Goal: Task Accomplishment & Management: Manage account settings

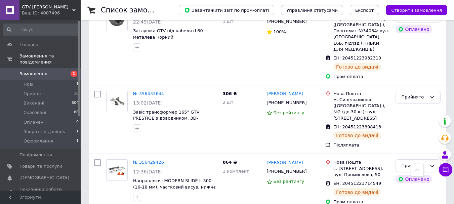
scroll to position [705, 0]
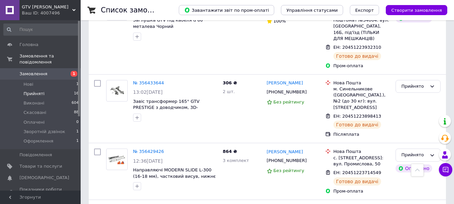
click at [34, 91] on span "Прийняті" at bounding box center [34, 94] width 21 height 6
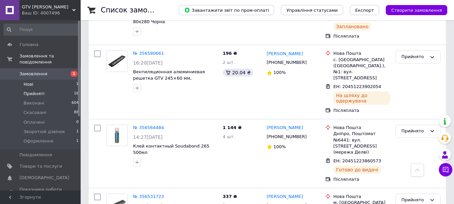
scroll to position [107, 0]
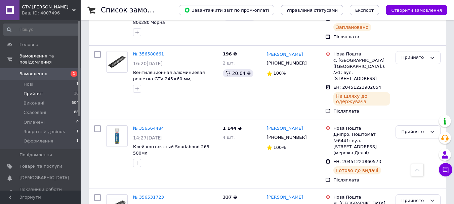
click at [42, 71] on span "Замовлення" at bounding box center [33, 74] width 28 height 6
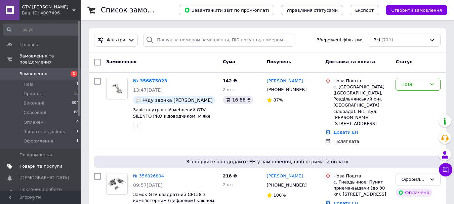
click at [40, 164] on link "Товари та послуги" at bounding box center [41, 165] width 83 height 11
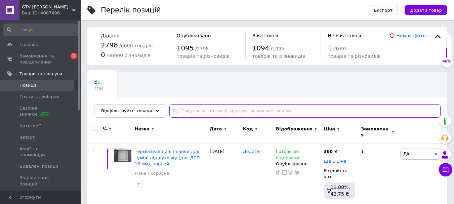
click at [192, 106] on input "text" at bounding box center [304, 110] width 271 height 13
paste input "PD-GAM060-N60"
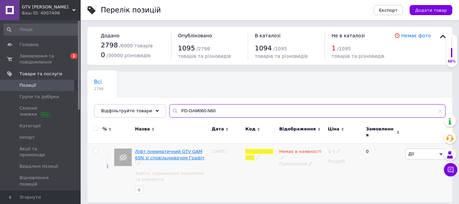
type input "PD-GAM060-N60"
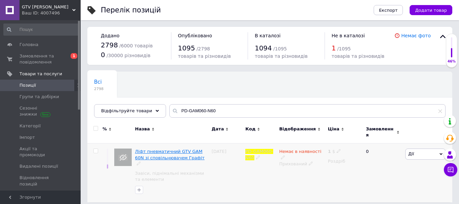
click at [174, 149] on span "Ліфт пневматичний GTV GАМ 60N зі сповільнювачем Графіт" at bounding box center [169, 154] width 69 height 11
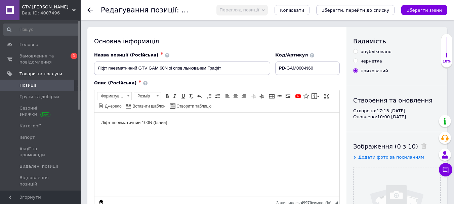
click at [382, 49] on div "опубліковано" at bounding box center [375, 52] width 31 height 6
click at [357, 49] on input "опубліковано" at bounding box center [355, 51] width 4 height 4
radio input "true"
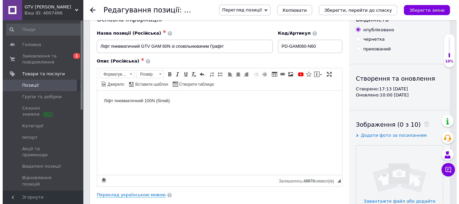
scroll to position [34, 0]
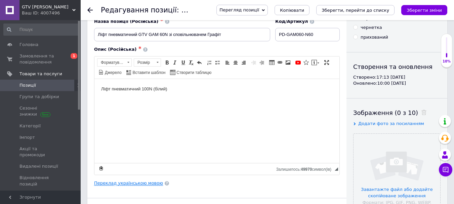
click at [139, 180] on link "Переклад українською мовою" at bounding box center [128, 182] width 69 height 5
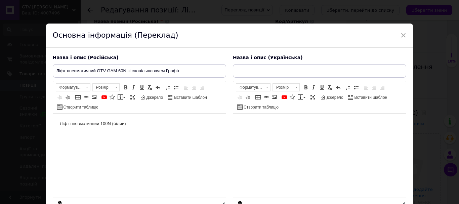
scroll to position [0, 0]
type input "Ліфт пневматичний GTV GАМ 60N зі сповільнювачем Графіт"
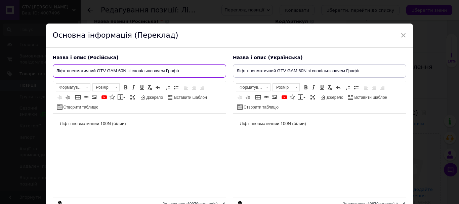
click at [107, 76] on input "Ліфт пневматичний GTV GАМ 60N зі сповільнювачем Графіт" at bounding box center [139, 70] width 173 height 13
paste input "азовый подъемник GTV GАМ 60N с замедлителем, для верхних шкафов, стальной, 75–9…"
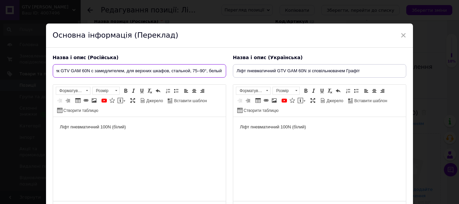
click at [218, 69] on input "Газовый подъемник GTV GАМ 60N с замедлителем, для верхних шкафов, стальной, 75–…" at bounding box center [139, 70] width 173 height 13
type input "Газовый подъемник GTV GАМ 60N с замедлителем, для верхних шкафов, стальной, 75–…"
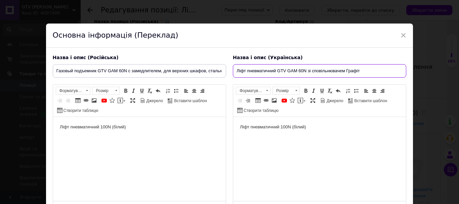
click at [298, 76] on input "Ліфт пневматичний GTV GАМ 60N зі сповільнювачем Графіт" at bounding box center [319, 70] width 173 height 13
click at [394, 68] on input "Газовий підйомник GTV GАМ 60N зі сповільнювачем, для верхніх шаф, стальний, 75–…" at bounding box center [319, 70] width 173 height 13
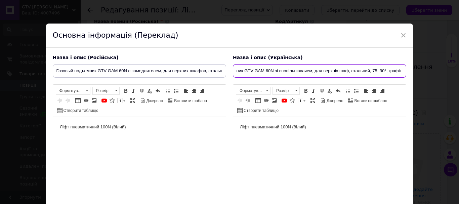
type input "Газовий підйомник GTV GАМ 60N зі сповільнювачем, для верхніх шаф, стальний, 75–…"
click at [89, 137] on html "Ліфт пневматичний 100N (білий)" at bounding box center [139, 127] width 173 height 20
click at [150, 100] on span "Джерело" at bounding box center [154, 101] width 18 height 6
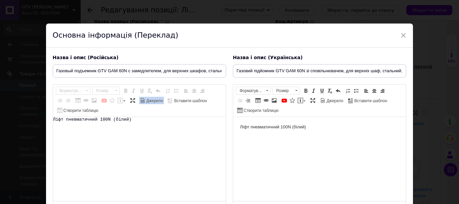
click at [151, 120] on textarea "Ліфт пневматичний 100N (білий)" at bounding box center [139, 159] width 173 height 84
paste textarea "<l7 ipsu-dol="189" sita-conse="259" adipi="elit-seddo:eiusmo"><tempor>Incidid u…"
type textarea "<l7 ipsu-dol="189" sita-conse="259" adipi="elit-seddo:eiusmo"><tempor>Incidid u…"
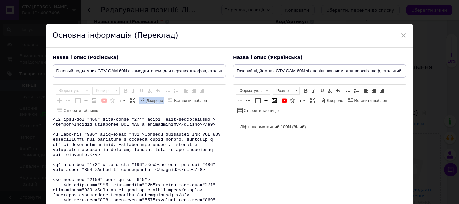
scroll to position [253, 0]
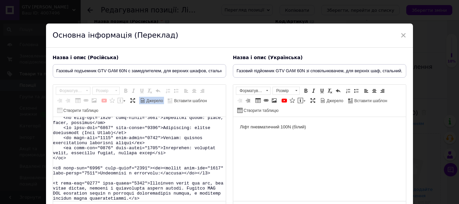
click at [146, 100] on span "Джерело" at bounding box center [154, 101] width 18 height 6
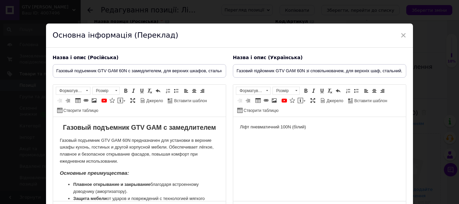
scroll to position [0, 0]
click at [339, 98] on span "Джерело" at bounding box center [334, 101] width 18 height 6
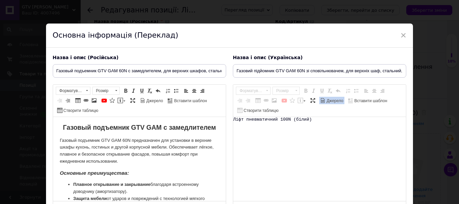
click at [325, 130] on textarea "Ліфт пневматичний 100N (білий)" at bounding box center [319, 159] width 173 height 84
paste textarea "<l3 ipsum="dolo-sitam:consec"><adipis>Elitsed doeiusmod TEM INC ut laboreetdolo…"
type textarea "<l3 ipsum="dolo-sitam:consec"><adipis>Elitsed doeiusmod TEM INC ut laboreetdolo…"
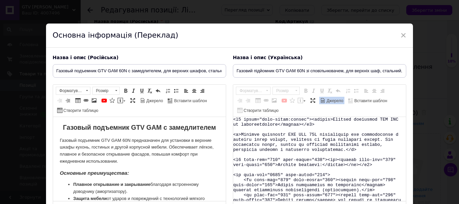
scroll to position [253, 0]
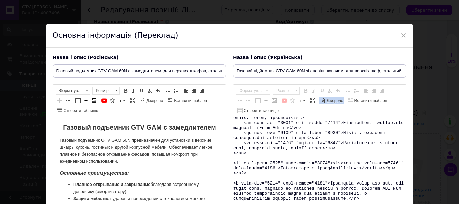
click at [326, 100] on span "Джерело" at bounding box center [334, 101] width 18 height 6
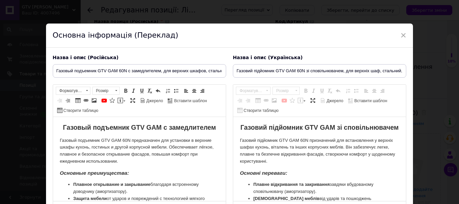
scroll to position [0, 0]
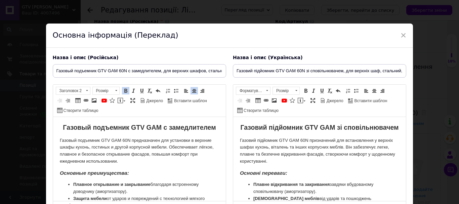
click at [145, 155] on p "Газовый подъемник GTV GАМ 60N предназначен для установки в верхние шкафы кухонь…" at bounding box center [138, 151] width 159 height 28
click at [123, 139] on p "Газовый подъемник GTV GАМ 60N предназначен для установки в верхние шкафы кухонь…" at bounding box center [138, 151] width 159 height 28
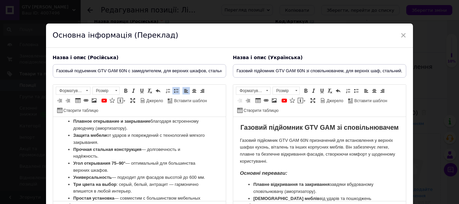
scroll to position [70, 0]
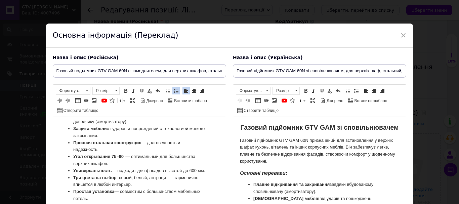
drag, startPoint x: 143, startPoint y: 155, endPoint x: 102, endPoint y: 166, distance: 42.3
click at [143, 155] on li "Угол открывания 75–90° — оптимальный для большинства верхних шкафов." at bounding box center [139, 160] width 132 height 14
click at [310, 155] on p "Газовий підйомник GTV GАМ 60N призначений для встановлення у верхніх шафах кухо…" at bounding box center [318, 151] width 159 height 28
click at [147, 156] on li "Угол открывания 75–90° — оптимальный для большинства верхних шкафов." at bounding box center [139, 160] width 132 height 14
click at [310, 151] on p "Газовий підйомник GTV GАМ 60N призначений для встановлення у верхніх шафах кухо…" at bounding box center [318, 151] width 159 height 28
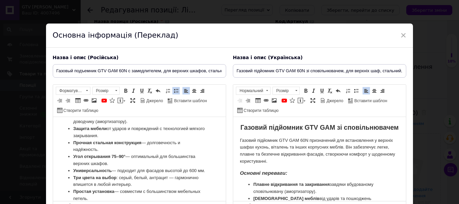
click at [306, 130] on strong "Газовий підйомник GTV GАМ зі сповільнювачем" at bounding box center [319, 127] width 158 height 7
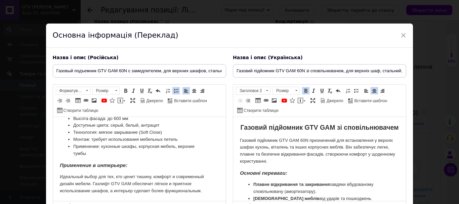
scroll to position [175, 0]
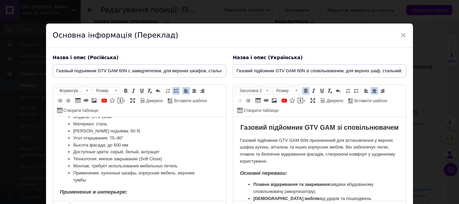
click at [114, 149] on li "Высота фасада: до 600 мм" at bounding box center [139, 145] width 132 height 7
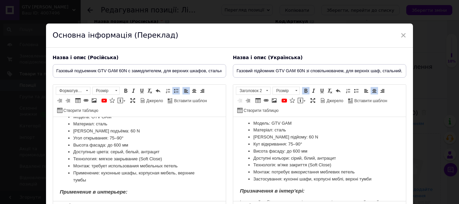
click at [105, 135] on li "[PERSON_NAME] подъёма: 60 N" at bounding box center [139, 131] width 132 height 7
click at [285, 141] on li "[PERSON_NAME] підйому: 60 N" at bounding box center [319, 137] width 132 height 7
click at [296, 155] on li "Висота фасаду: до 600 мм" at bounding box center [319, 151] width 132 height 7
click at [111, 142] on li "Угол открывания: 75–90°" at bounding box center [139, 138] width 132 height 7
click at [149, 155] on li "Доступные цвета: серый, белый, антрацит" at bounding box center [139, 151] width 132 height 7
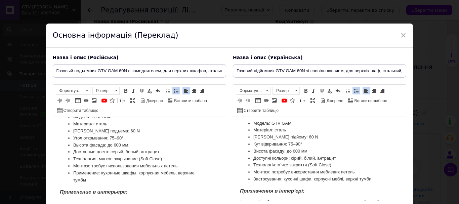
click at [114, 155] on li "Доступные цвета: серый, белый, антрацит" at bounding box center [139, 151] width 132 height 7
click at [291, 162] on li "Доступні кольори: сірий, білий, антрацит" at bounding box center [319, 158] width 132 height 7
click at [106, 134] on li "[PERSON_NAME] подъёма: 60 N" at bounding box center [139, 131] width 132 height 7
click at [285, 141] on li "[PERSON_NAME] підйому: 60 N" at bounding box center [319, 137] width 132 height 7
click at [119, 135] on li "[PERSON_NAME] подъёма: 60 N" at bounding box center [139, 131] width 132 height 7
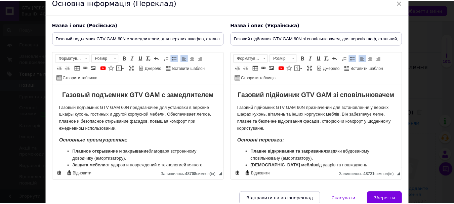
scroll to position [64, 0]
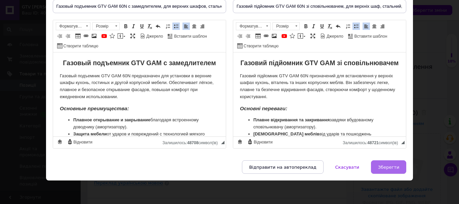
click at [388, 163] on button "Зберегти" at bounding box center [388, 166] width 35 height 13
type input "Газовый подъемник GTV GАМ 60N с замедлителем, для верхних шкафов, стальной, 75–…"
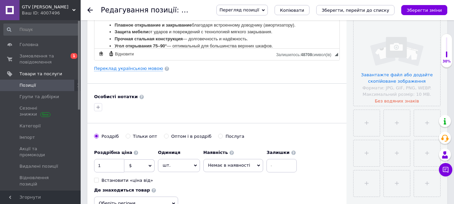
scroll to position [168, 0]
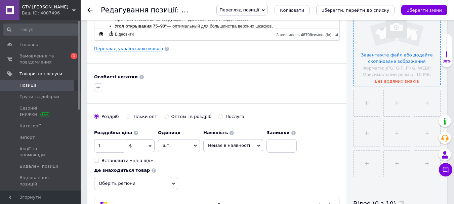
click at [389, 53] on input "file" at bounding box center [396, 42] width 87 height 87
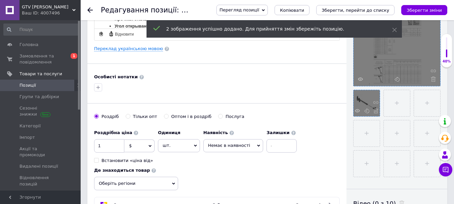
drag, startPoint x: 353, startPoint y: 99, endPoint x: 358, endPoint y: 97, distance: 5.3
click at [358, 97] on ul at bounding box center [394, 131] width 91 height 91
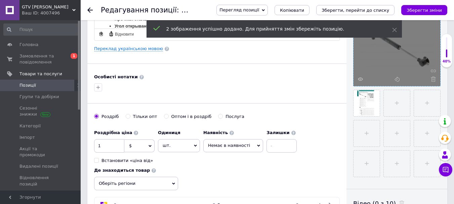
click at [287, 69] on div "Основна інформація Назва позиції (Російська) ✱ Газовый подъемник GTV GАМ 60N с …" at bounding box center [216, 46] width 259 height 375
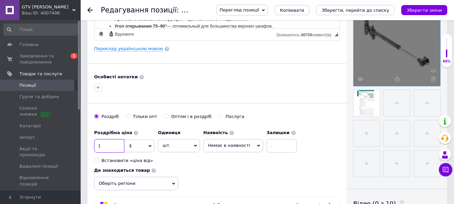
click at [114, 144] on input "1" at bounding box center [109, 145] width 30 height 13
type input "2.04"
click at [243, 149] on span "Немає в наявності" at bounding box center [233, 145] width 60 height 13
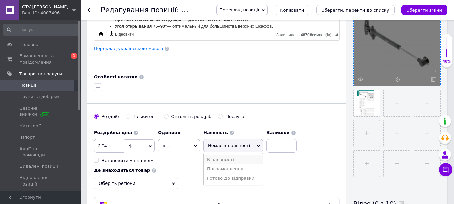
click at [237, 160] on li "В наявності" at bounding box center [232, 159] width 59 height 9
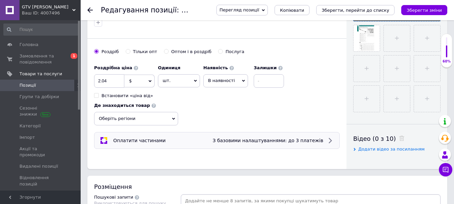
scroll to position [235, 0]
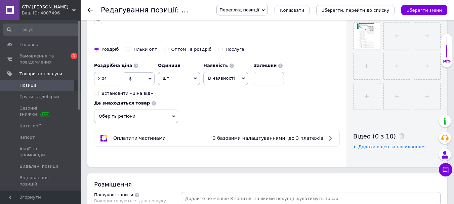
click at [125, 114] on span "Оберіть регіони" at bounding box center [136, 115] width 84 height 13
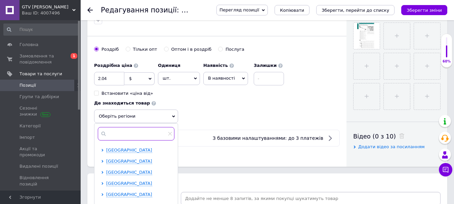
click at [121, 132] on input "text" at bounding box center [136, 133] width 77 height 13
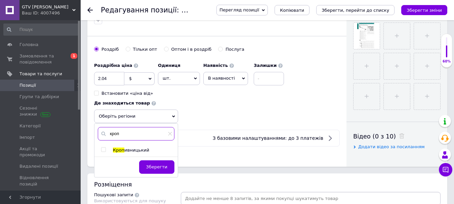
type input "кроп"
click at [120, 153] on div "[PERSON_NAME] Зберегти" at bounding box center [135, 150] width 83 height 53
click at [122, 150] on span "Кроп" at bounding box center [118, 149] width 11 height 5
checkbox input "true"
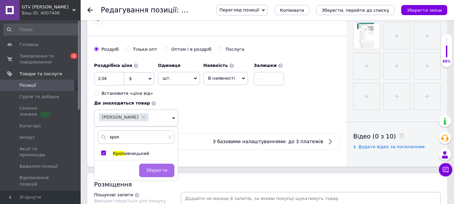
click at [159, 173] on button "Зберегти" at bounding box center [156, 169] width 35 height 13
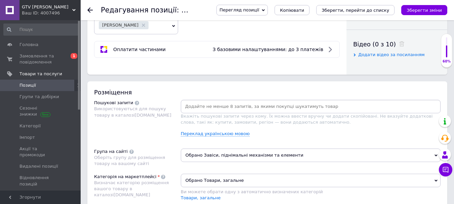
scroll to position [336, 0]
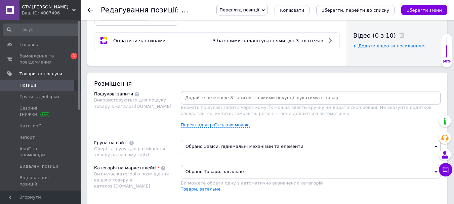
click at [218, 144] on span "Обрано Завіси, піднімальні механізми та елементи" at bounding box center [311, 146] width 260 height 13
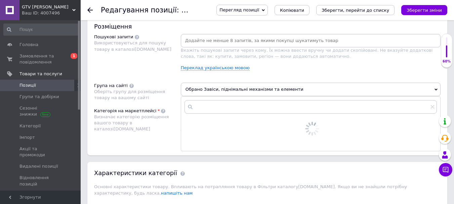
scroll to position [403, 0]
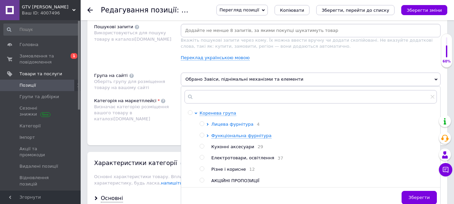
click at [228, 122] on span "Лицева фурнітура" at bounding box center [232, 124] width 42 height 5
click at [220, 125] on span "Лицева фурнітура" at bounding box center [232, 124] width 42 height 5
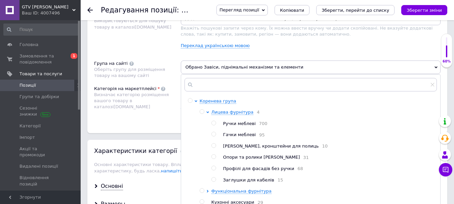
scroll to position [436, 0]
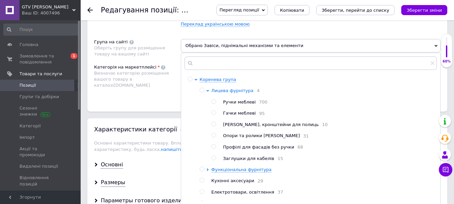
click at [229, 92] on span "Лицева фурнітура" at bounding box center [232, 90] width 42 height 5
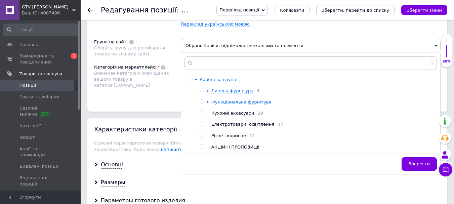
click at [228, 103] on span "Функціональна фурнітура" at bounding box center [241, 101] width 60 height 5
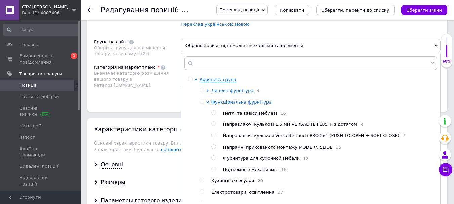
click at [240, 172] on span "Подъемные механизмы" at bounding box center [250, 169] width 54 height 5
radio input "true"
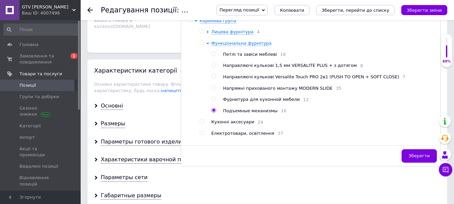
scroll to position [504, 0]
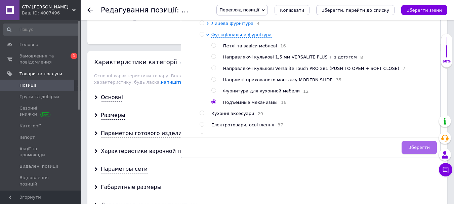
click at [413, 150] on span "Зберегти" at bounding box center [418, 147] width 21 height 5
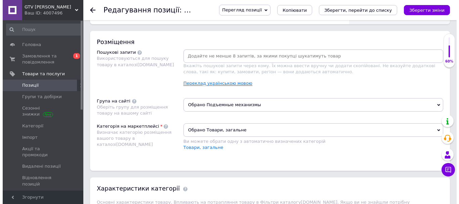
scroll to position [369, 0]
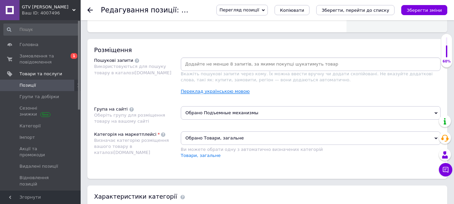
click at [205, 89] on link "Переклад українською мовою" at bounding box center [215, 91] width 69 height 5
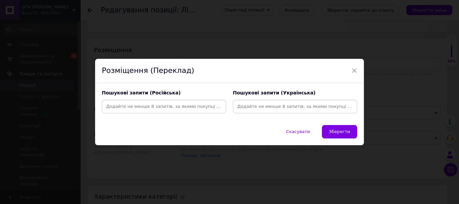
click at [295, 111] on input at bounding box center [295, 106] width 122 height 10
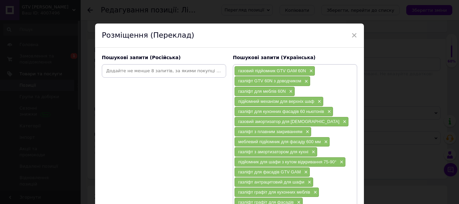
click at [197, 72] on input at bounding box center [164, 71] width 122 height 10
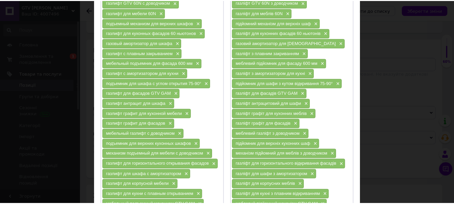
scroll to position [192, 0]
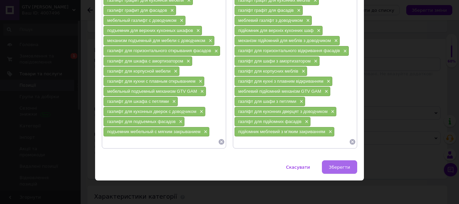
click at [346, 161] on button "Зберегти" at bounding box center [339, 166] width 35 height 13
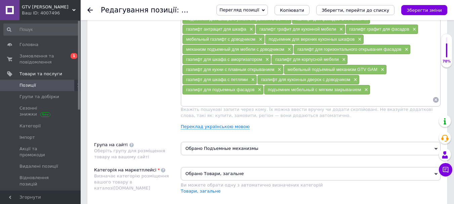
scroll to position [504, 0]
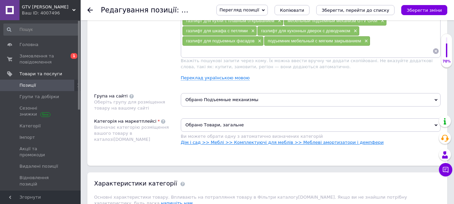
click at [255, 144] on link "Дім і сад >> Меблі >> Комплектуючі для меблів >> Меблеві амортизатори і демпфери" at bounding box center [282, 142] width 203 height 5
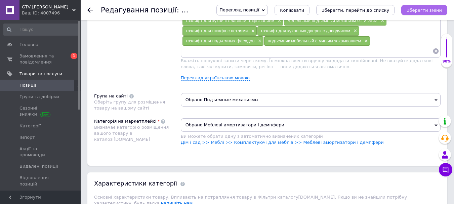
click at [429, 8] on icon "Зберегти зміни" at bounding box center [423, 10] width 35 height 5
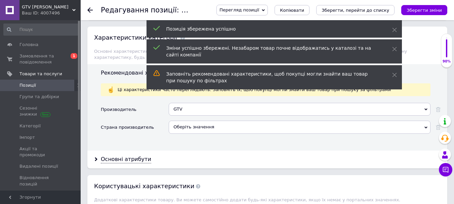
scroll to position [638, 0]
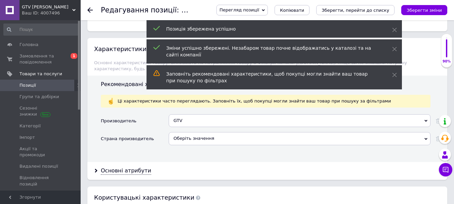
click at [190, 135] on div "Оберіть значення" at bounding box center [300, 138] width 262 height 13
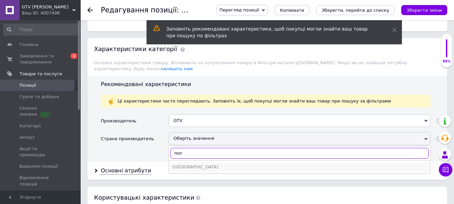
type input "пол"
click at [184, 164] on div "[GEOGRAPHIC_DATA]" at bounding box center [299, 167] width 254 height 6
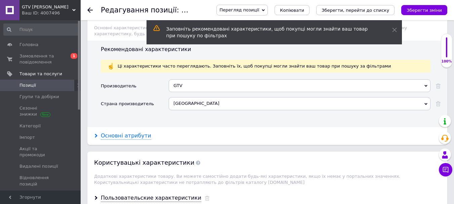
scroll to position [705, 0]
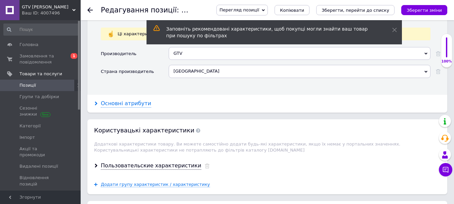
click at [128, 100] on div "Основні атрибути" at bounding box center [126, 104] width 50 height 8
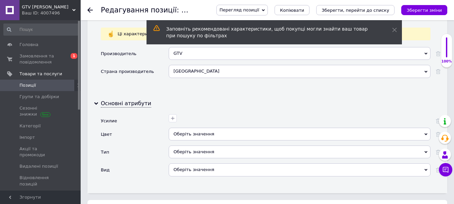
click at [171, 112] on div at bounding box center [298, 117] width 263 height 10
click at [173, 115] on icon "button" at bounding box center [172, 117] width 5 height 5
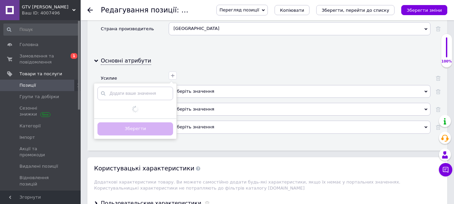
scroll to position [772, 0]
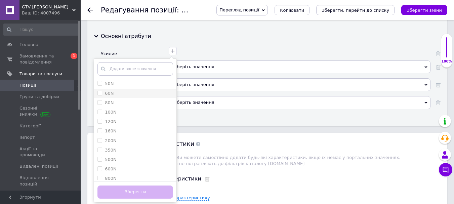
click at [100, 91] on input "60N" at bounding box center [99, 93] width 4 height 4
checkbox input "true"
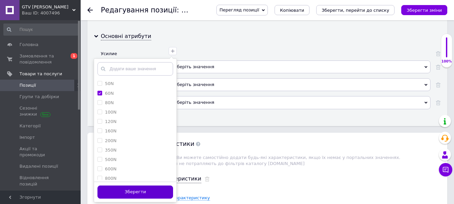
click at [126, 185] on button "Зберегти" at bounding box center [135, 191] width 76 height 13
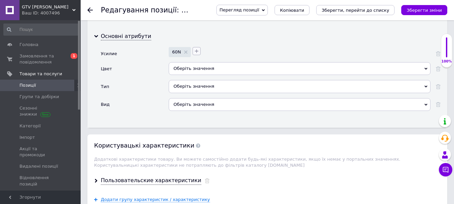
click at [193, 48] on button "button" at bounding box center [196, 51] width 8 height 8
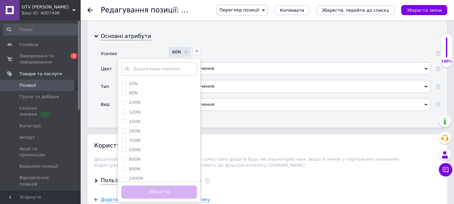
click at [245, 47] on div "60N 50N 80N 100N 120N 160N 200N 350N 500N 600N 800N 1000N 1200N Додати ваше зна…" at bounding box center [298, 51] width 263 height 12
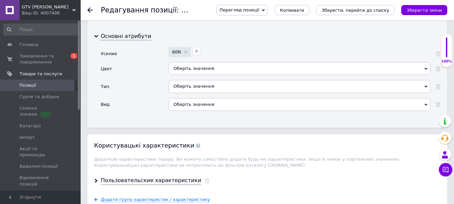
click at [243, 62] on div "Оберіть значення" at bounding box center [300, 68] width 262 height 13
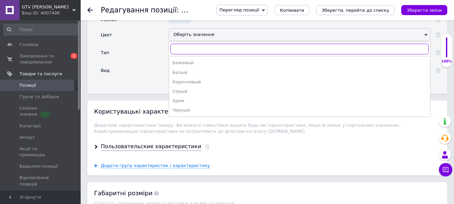
scroll to position [806, 0]
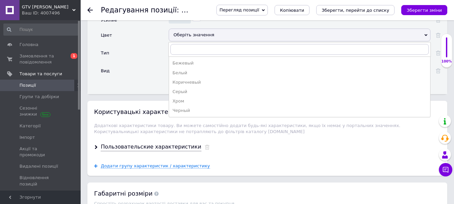
click at [144, 38] on div "Цвет" at bounding box center [135, 38] width 68 height 18
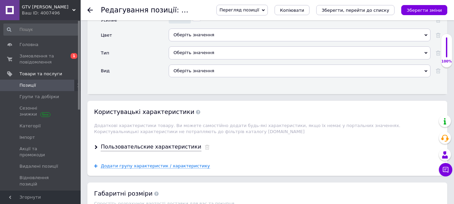
click at [186, 46] on div "Оберіть значення" at bounding box center [300, 52] width 262 height 13
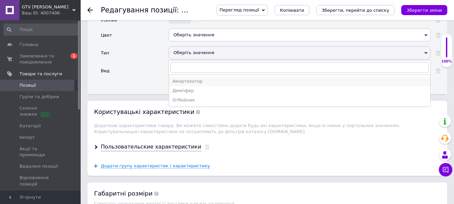
click at [182, 78] on div "Амортизатор" at bounding box center [299, 81] width 254 height 6
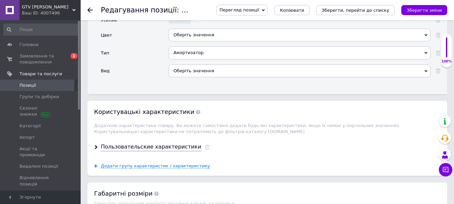
click at [182, 69] on div "Оберіть значення" at bounding box center [300, 70] width 262 height 13
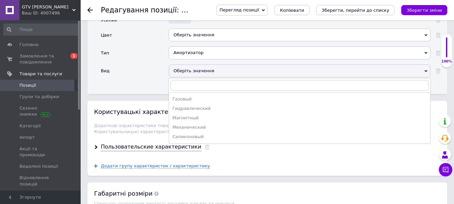
click at [183, 96] on div "Газовый" at bounding box center [299, 99] width 254 height 6
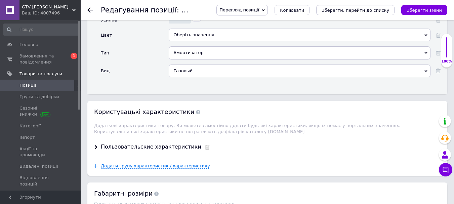
click at [143, 156] on div "Додати групу характеристик / характеристику" at bounding box center [267, 165] width 360 height 19
click at [142, 143] on div "Пользовательские характеристики" at bounding box center [151, 147] width 100 height 8
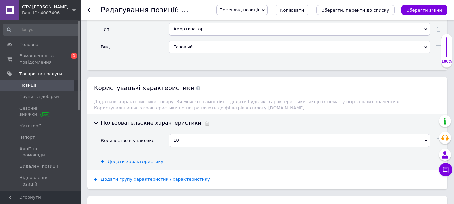
scroll to position [839, 0]
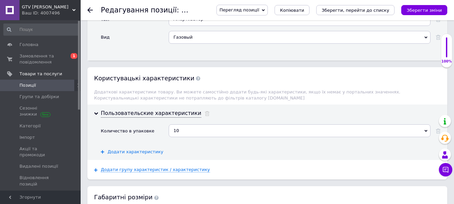
click at [135, 149] on span "Додати характеристику" at bounding box center [135, 151] width 56 height 5
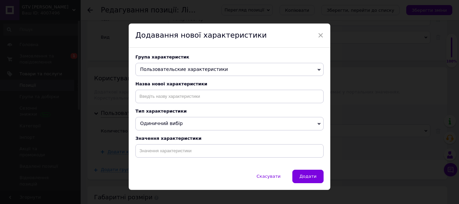
click at [177, 82] on div "Група характеристик Пользовательские характеристики Нова група характеристик Ос…" at bounding box center [229, 109] width 201 height 122
click at [179, 97] on input at bounding box center [229, 96] width 188 height 13
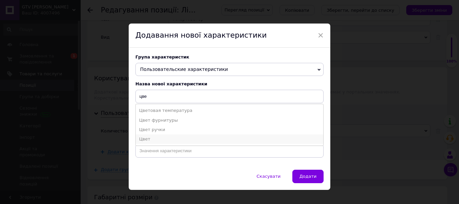
click at [145, 140] on li "Цвет" at bounding box center [229, 138] width 187 height 9
type input "Цвет"
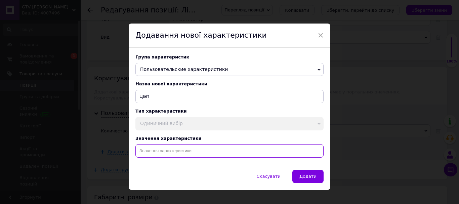
click at [157, 154] on input at bounding box center [229, 150] width 188 height 13
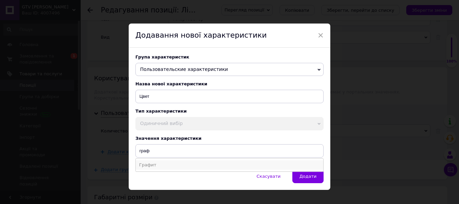
click at [139, 167] on li "Графит" at bounding box center [229, 164] width 187 height 9
type input "Графит"
click at [300, 177] on button "Додати" at bounding box center [307, 176] width 31 height 13
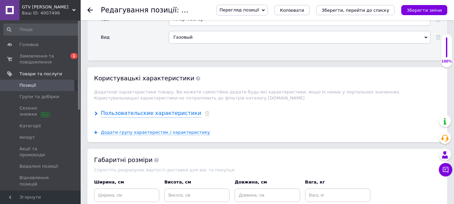
click at [118, 109] on div "Пользовательские характеристики" at bounding box center [151, 113] width 100 height 8
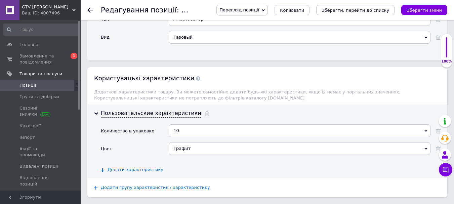
click at [135, 167] on span "Додати характеристику" at bounding box center [135, 169] width 56 height 5
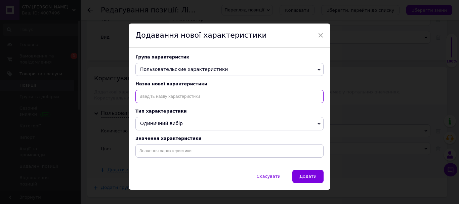
click at [208, 93] on input at bounding box center [229, 96] width 188 height 13
type input "у"
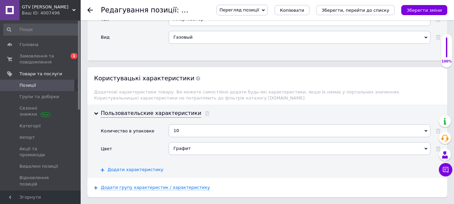
click at [132, 167] on span "Додати характеристику" at bounding box center [135, 169] width 56 height 5
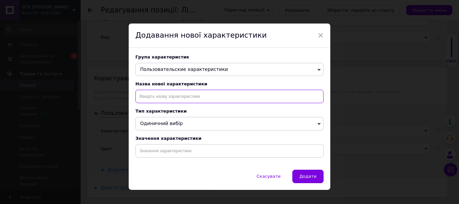
click at [157, 99] on input at bounding box center [229, 96] width 188 height 13
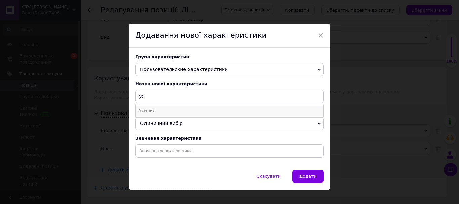
click at [153, 108] on li "Усилие" at bounding box center [229, 110] width 187 height 9
type input "Усилие"
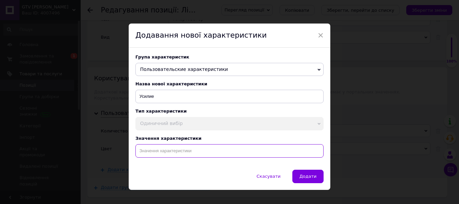
click at [163, 157] on input at bounding box center [229, 150] width 188 height 13
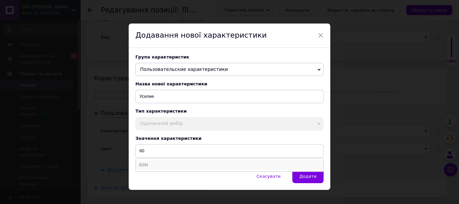
click at [141, 168] on li "60N" at bounding box center [229, 164] width 187 height 9
type input "60N"
click at [314, 175] on button "Додати" at bounding box center [307, 176] width 31 height 13
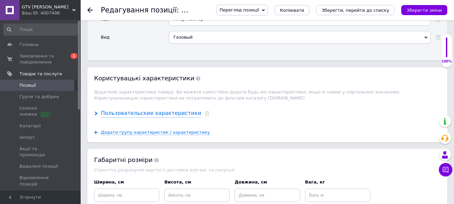
click at [130, 111] on div "Пользовательские характеристики" at bounding box center [151, 113] width 100 height 8
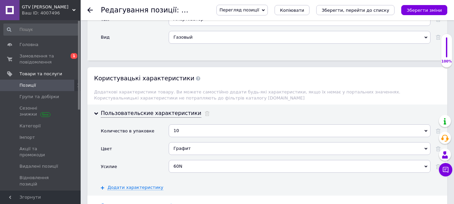
click at [126, 177] on div "Количество в упаковке 10 Додати ваше значення 10 Цвет Графит Додати ваше значен…" at bounding box center [270, 157] width 339 height 66
click at [436, 129] on icon at bounding box center [437, 131] width 5 height 5
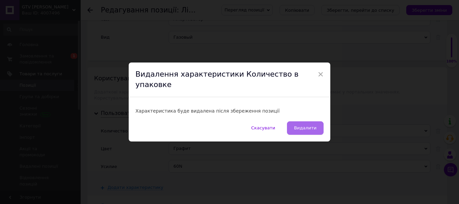
click at [315, 121] on button "Видалити" at bounding box center [305, 127] width 37 height 13
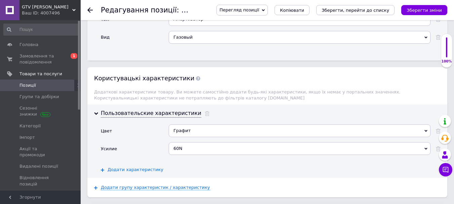
click at [140, 167] on span "Додати характеристику" at bounding box center [135, 169] width 56 height 5
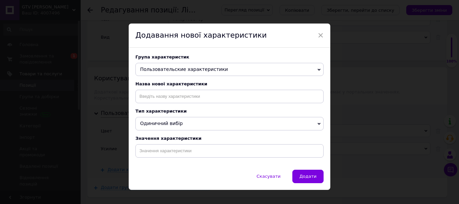
click at [187, 91] on div "Назва нової характеристики" at bounding box center [229, 92] width 188 height 22
click at [187, 93] on input at bounding box center [229, 96] width 188 height 13
click at [160, 113] on li "Назначение" at bounding box center [229, 110] width 187 height 9
type input "Назначение"
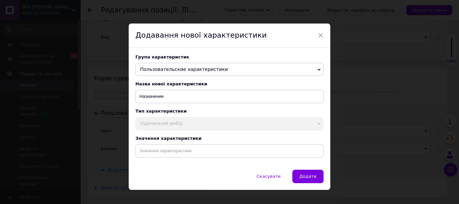
click at [170, 164] on div "Група характеристик Пользовательские характеристики Нова група характеристик Ос…" at bounding box center [229, 109] width 201 height 122
click at [172, 151] on input at bounding box center [229, 150] width 188 height 13
click at [153, 167] on li "Для фасадов" at bounding box center [229, 164] width 187 height 9
type input "Для фасадов"
click at [303, 178] on span "Додати" at bounding box center [307, 176] width 17 height 5
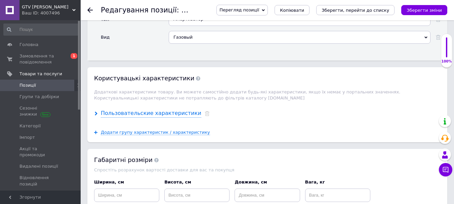
click at [121, 109] on div "Пользовательские характеристики" at bounding box center [151, 113] width 100 height 8
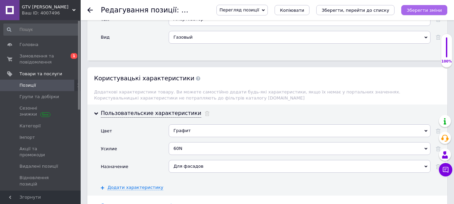
click at [426, 10] on icon "Зберегти зміни" at bounding box center [423, 10] width 35 height 5
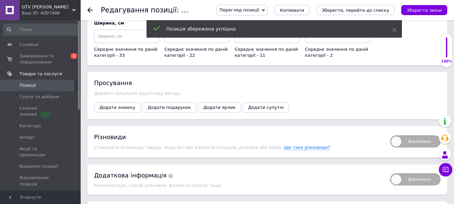
scroll to position [1074, 0]
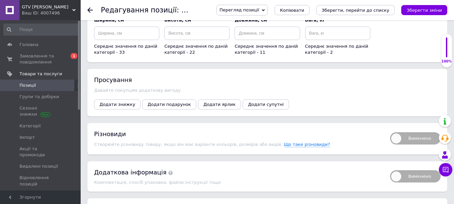
click at [399, 178] on span "Вимкнено" at bounding box center [415, 176] width 50 height 12
click at [390, 170] on input "Вимкнено" at bounding box center [387, 168] width 4 height 4
checkbox input "true"
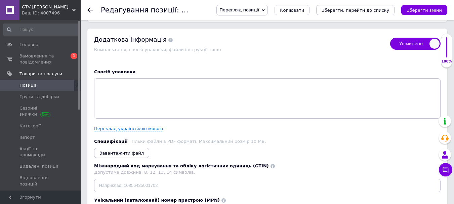
scroll to position [1209, 0]
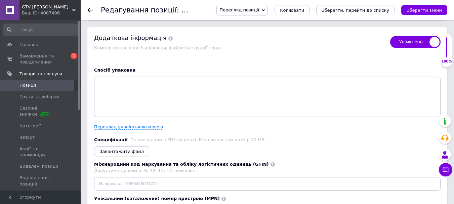
click at [116, 146] on button "Завантажити файл" at bounding box center [121, 151] width 55 height 10
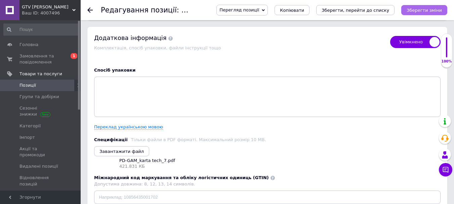
click at [427, 12] on icon "Зберегти зміни" at bounding box center [423, 10] width 35 height 5
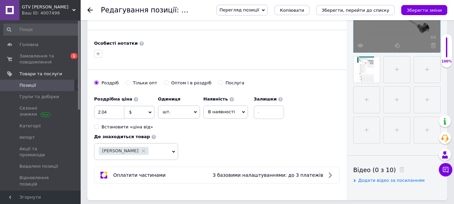
scroll to position [0, 0]
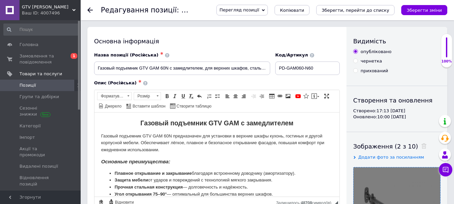
click at [432, 13] on button "Зберегти зміни" at bounding box center [424, 10] width 46 height 10
click at [328, 67] on input "PD-GAM060-N60" at bounding box center [307, 67] width 64 height 13
click at [433, 16] on div "Перегляд позиції Зберегти та переглянути на сайті Зберегти та переглянути на ма…" at bounding box center [325, 10] width 244 height 20
click at [433, 15] on div "Перегляд позиції Зберегти та переглянути на сайті Зберегти та переглянути на ма…" at bounding box center [327, 10] width 237 height 11
click at [431, 13] on button "Зберегти зміни" at bounding box center [424, 10] width 46 height 10
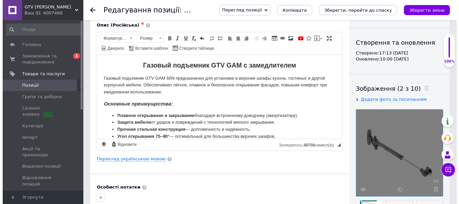
scroll to position [134, 0]
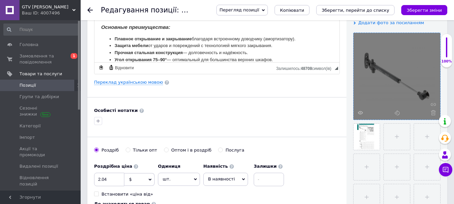
drag, startPoint x: 144, startPoint y: 80, endPoint x: 144, endPoint y: 86, distance: 6.4
click at [144, 86] on div "Основна інформація Назва позиції (Російська) ✱ Газовый подъемник GTV GАМ 60N с …" at bounding box center [216, 80] width 259 height 375
click at [143, 86] on div "Основна інформація Назва позиції (Російська) ✱ Газовый подъемник GTV GАМ 60N с …" at bounding box center [216, 80] width 259 height 375
click at [141, 83] on link "Переклад українською мовою" at bounding box center [128, 82] width 69 height 5
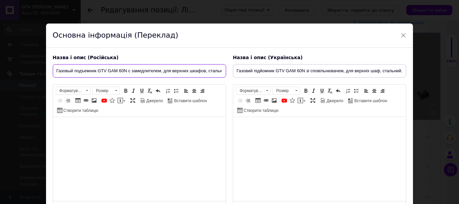
click at [147, 65] on input "Газовый подъемник GTV GАМ 60N с замедлителем, для верхних шкафов, стальной, 75–…" at bounding box center [139, 70] width 173 height 13
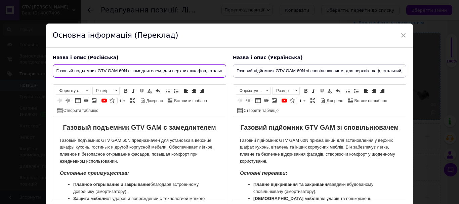
scroll to position [0, 0]
click at [356, 62] on div "Назва і опис (Українська) Газовий підйомник GTV GАМ 60N зі сповільнювачем, для …" at bounding box center [319, 134] width 180 height 166
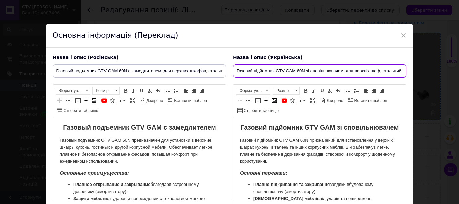
click at [355, 66] on input "Газовий підйомник GTV GАМ 60N зі сповільнювачем, для верхніх шаф, стальний, 75–…" at bounding box center [319, 70] width 173 height 13
click at [196, 98] on span "Вставити шаблон" at bounding box center [190, 101] width 34 height 6
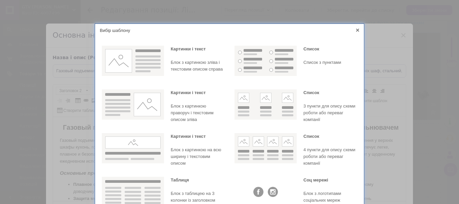
click at [358, 30] on icon at bounding box center [357, 30] width 3 height 3
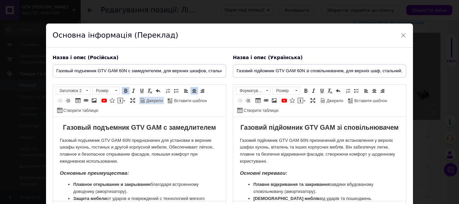
click at [148, 99] on span "Джерело" at bounding box center [154, 101] width 18 height 6
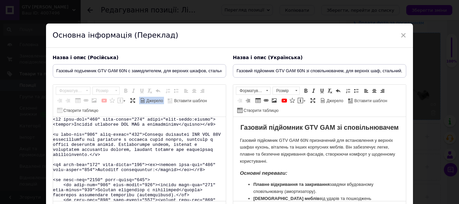
click at [145, 146] on textarea "Редактор, 9593A759-61ED-44FF-A1D8-AF7DAD4B682B" at bounding box center [139, 159] width 173 height 84
click at [145, 101] on span at bounding box center [142, 100] width 5 height 5
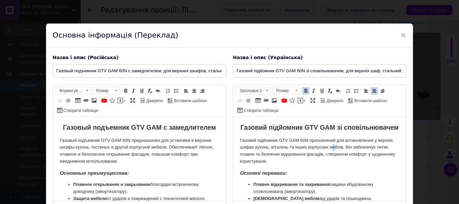
click at [334, 154] on p "Газовий підйомник GTV GАМ 60N призначений для встановлення у верхніх шафах кухо…" at bounding box center [318, 151] width 159 height 28
click at [330, 100] on span "Джерело" at bounding box center [334, 101] width 18 height 6
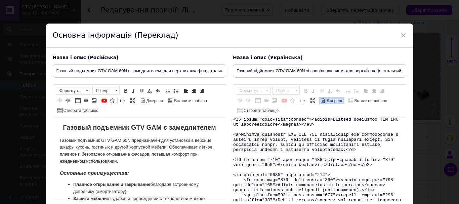
click at [314, 147] on textarea "Редактор, FD737767-B6BE-4D5C-9918-7220EA953B24" at bounding box center [319, 159] width 173 height 84
click at [325, 102] on span "Джерело" at bounding box center [334, 101] width 18 height 6
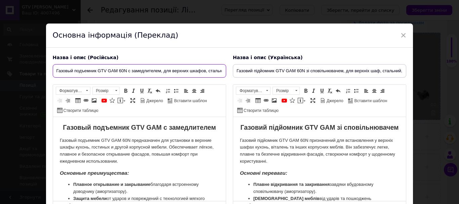
click at [196, 72] on input "Газовый подъемник GTV GАМ 60N с замедлителем, для верхних шкафов, стальной, 75–…" at bounding box center [139, 70] width 173 height 13
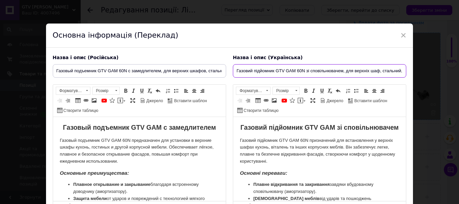
click at [308, 69] on input "Газовий підйомник GTV GАМ 60N зі сповільнювачем, для верхніх шаф, стальний, 75–…" at bounding box center [319, 70] width 173 height 13
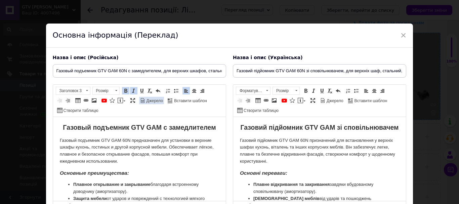
drag, startPoint x: 151, startPoint y: 93, endPoint x: 150, endPoint y: 98, distance: 5.6
click at [208, 87] on span "Форматування Заголовок 3 Розмір Розмір Жирний Сполучення клавіш Ctrl+B Курсив С…" at bounding box center [208, 87] width 0 height 0
click at [150, 98] on span "Джерело" at bounding box center [154, 101] width 18 height 6
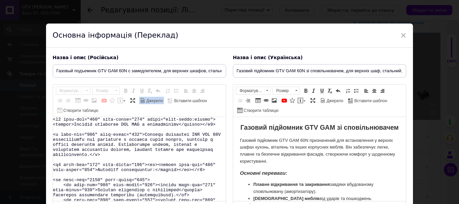
click at [156, 154] on textarea "Редактор, 9593A759-61ED-44FF-A1D8-AF7DAD4B682B" at bounding box center [139, 159] width 173 height 84
click at [149, 102] on span "Джерело" at bounding box center [154, 101] width 18 height 6
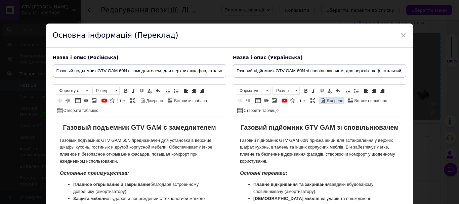
click at [325, 100] on span "Джерело" at bounding box center [334, 101] width 18 height 6
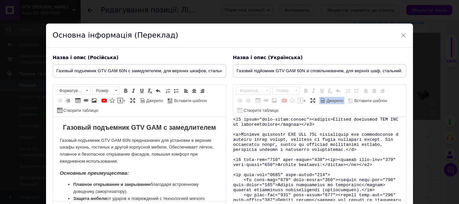
click at [301, 143] on textarea "Редактор, FD737767-B6BE-4D5C-9918-7220EA953B24" at bounding box center [319, 159] width 173 height 84
click at [326, 96] on span "Джерело" at bounding box center [332, 100] width 26 height 8
click at [327, 99] on span "Джерело" at bounding box center [334, 101] width 18 height 6
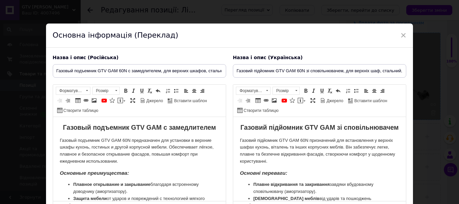
click at [133, 64] on div "Назва і опис (Російська) Газовый подъемник GTV GАМ 60N с замедлителем, для верх…" at bounding box center [139, 134] width 180 height 166
click at [133, 67] on input "Газовый подъемник GTV GАМ 60N с замедлителем, для верхних шкафов, стальной, 75–…" at bounding box center [139, 70] width 173 height 13
click at [302, 71] on input "Газовий підйомник GTV GАМ 60N зі сповільнювачем, для верхніх шаф, стальний, 75–…" at bounding box center [319, 70] width 173 height 13
click at [150, 101] on span "Джерело" at bounding box center [154, 101] width 18 height 6
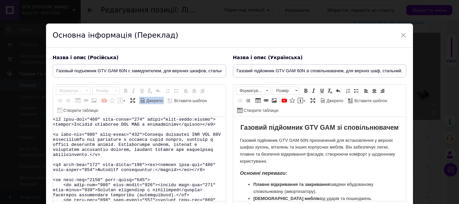
click at [146, 142] on textarea "Редактор, 9593A759-61ED-44FF-A1D8-AF7DAD4B682B" at bounding box center [139, 159] width 173 height 84
click at [150, 102] on span "Джерело" at bounding box center [154, 101] width 18 height 6
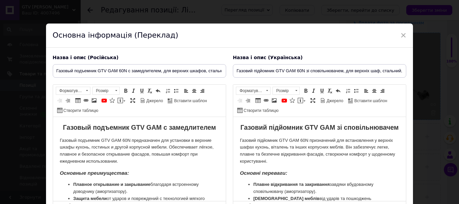
click at [279, 149] on p "Газовий підйомник GTV GАМ 60N призначений для встановлення у верхніх шафах кухо…" at bounding box center [318, 151] width 159 height 28
click at [334, 102] on span "Джерело" at bounding box center [334, 101] width 18 height 6
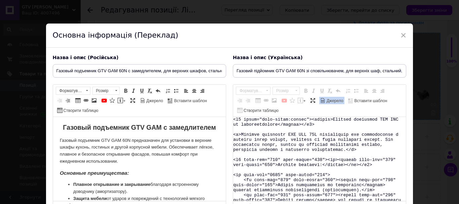
click at [315, 142] on textarea "Редактор, FD737767-B6BE-4D5C-9918-7220EA953B24" at bounding box center [319, 159] width 173 height 84
click at [327, 102] on span "Джерело" at bounding box center [334, 101] width 18 height 6
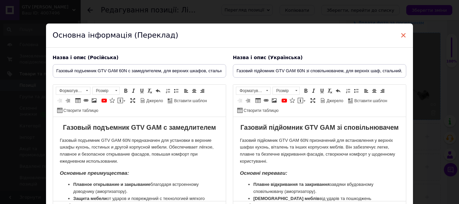
click at [400, 34] on span "×" at bounding box center [403, 35] width 6 height 11
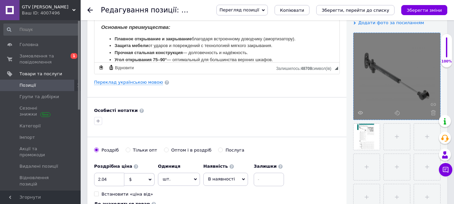
click at [40, 80] on link "Позиції" at bounding box center [41, 85] width 83 height 11
